Goal: Task Accomplishment & Management: Use online tool/utility

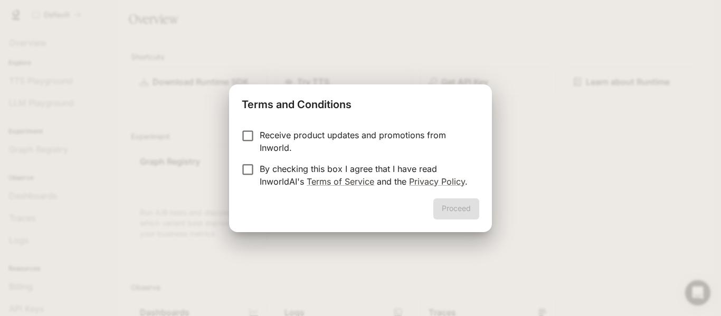
click at [316, 136] on p "Receive product updates and promotions from Inworld." at bounding box center [365, 141] width 211 height 25
click at [310, 173] on p "By checking this box I agree that I have read InworldAI's Terms of Service and …" at bounding box center [365, 175] width 211 height 25
click at [446, 203] on button "Proceed" at bounding box center [457, 209] width 46 height 21
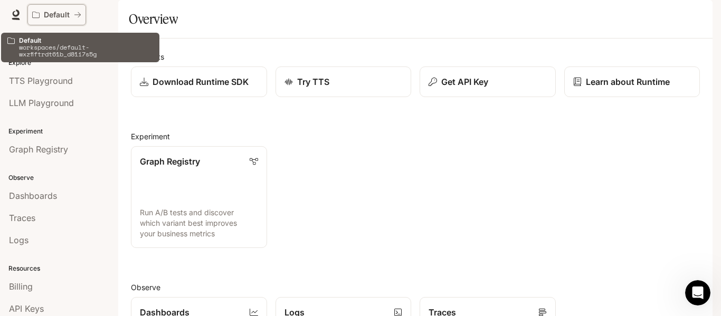
click at [76, 16] on icon "All workspaces" at bounding box center [77, 14] width 7 height 7
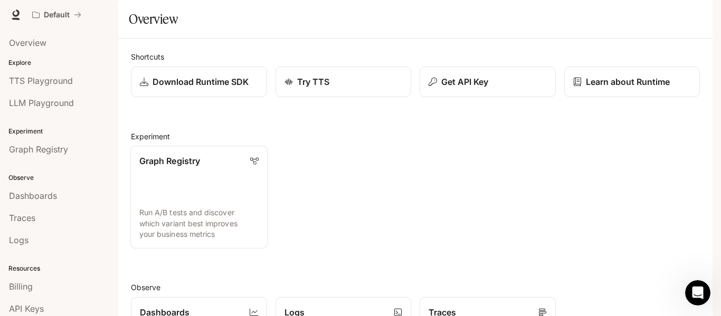
click at [221, 214] on link "Graph Registry Run A/B tests and discover which variant best improves your busi…" at bounding box center [198, 197] width 137 height 103
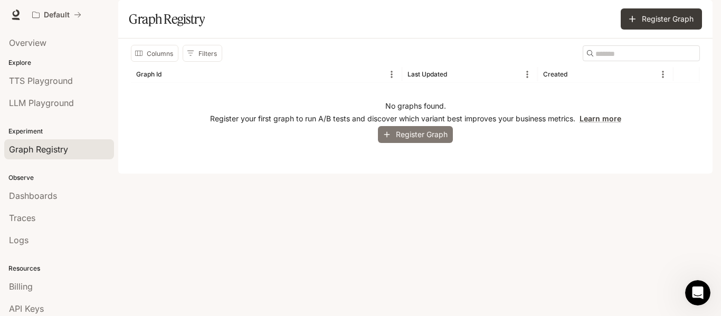
click at [424, 144] on button "Register Graph" at bounding box center [415, 134] width 75 height 17
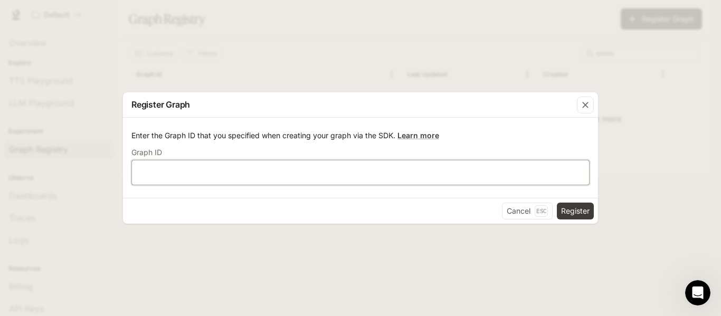
click at [427, 172] on input "text" at bounding box center [360, 172] width 457 height 11
type input "*"
click at [576, 208] on button "Register" at bounding box center [575, 211] width 37 height 17
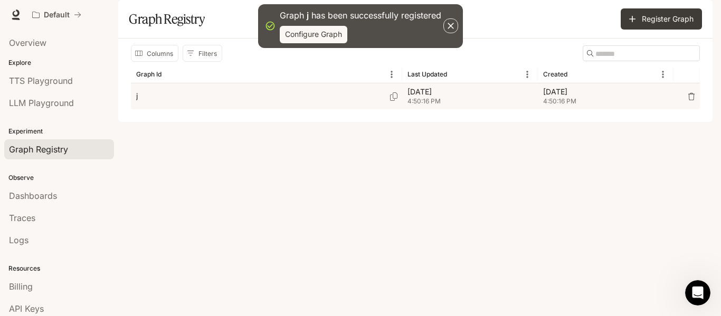
click at [550, 107] on span "4:50:16 PM" at bounding box center [605, 101] width 125 height 11
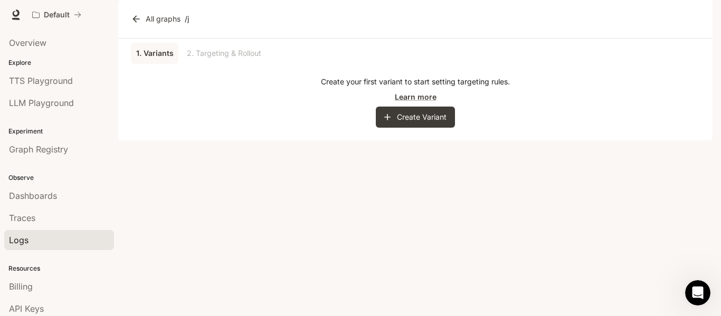
click at [52, 234] on div "Logs" at bounding box center [59, 240] width 100 height 13
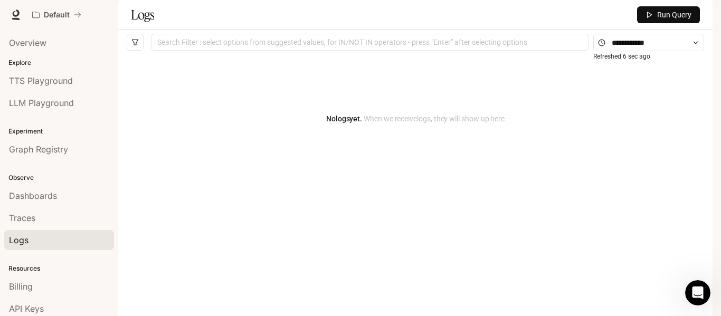
click at [634, 30] on div "Logs Run Query" at bounding box center [415, 15] width 595 height 30
click at [651, 23] on button "Run Query" at bounding box center [668, 14] width 63 height 17
click at [430, 46] on div at bounding box center [370, 42] width 433 height 7
